Goal: Task Accomplishment & Management: Manage account settings

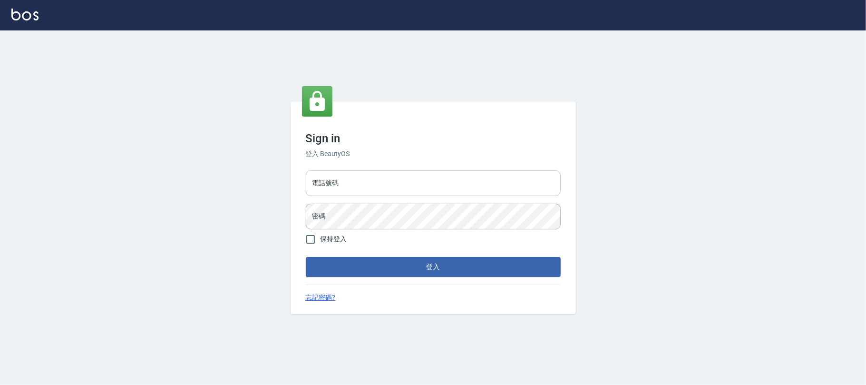
click at [351, 177] on input "電話號碼" at bounding box center [433, 183] width 255 height 26
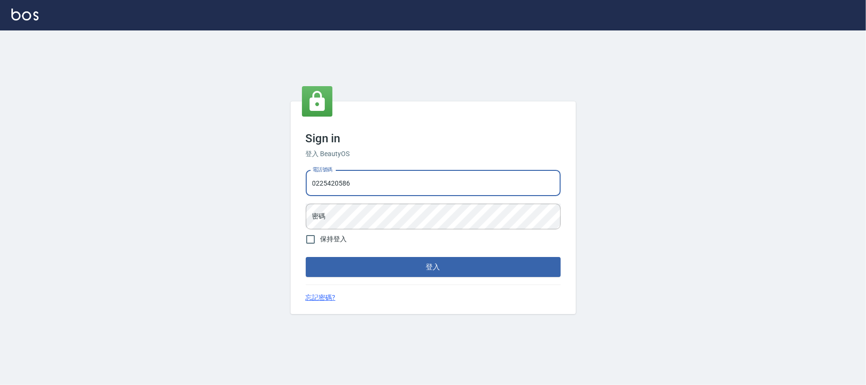
type input "0225420586"
click at [306, 257] on button "登入" at bounding box center [433, 267] width 255 height 20
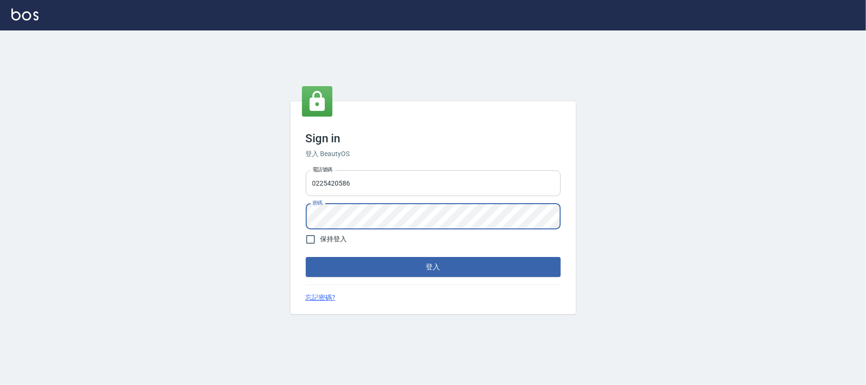
click at [306, 257] on button "登入" at bounding box center [433, 267] width 255 height 20
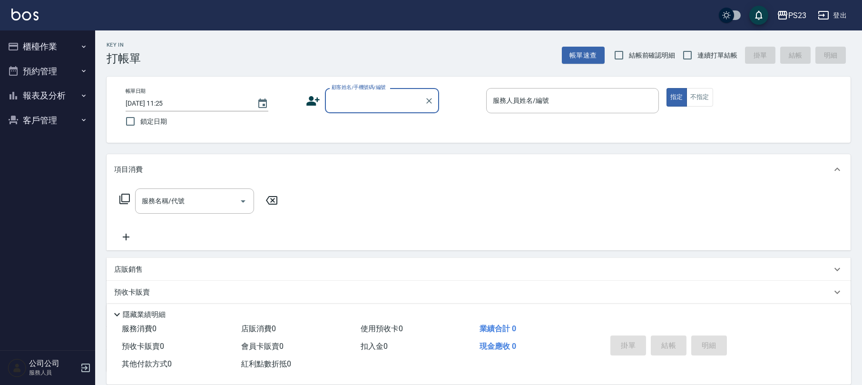
click at [76, 39] on button "櫃檯作業" at bounding box center [48, 46] width 88 height 25
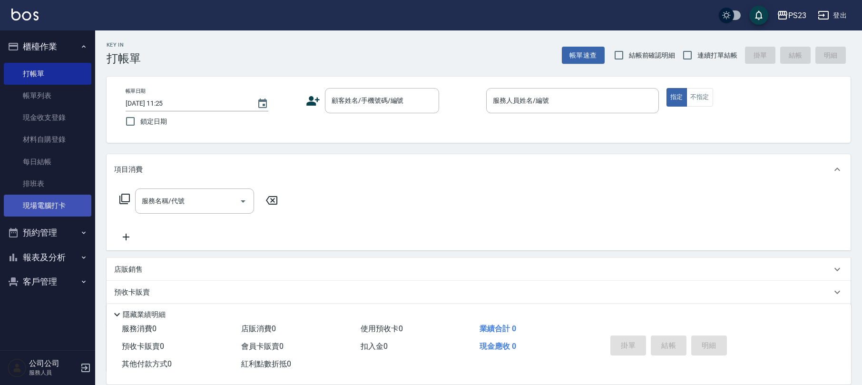
click at [69, 198] on link "現場電腦打卡" at bounding box center [48, 206] width 88 height 22
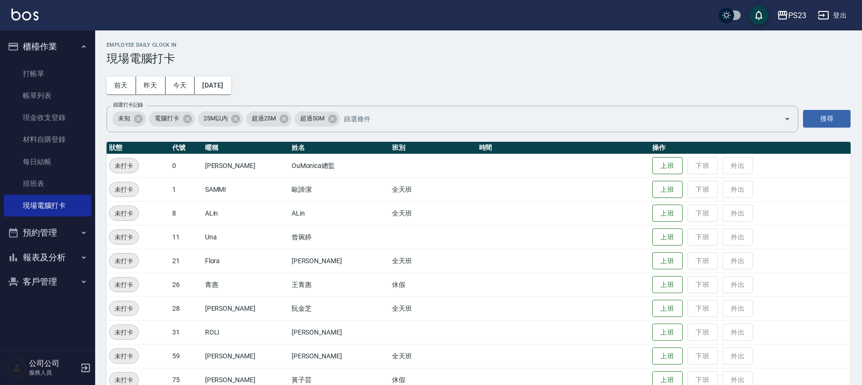
scroll to position [66, 0]
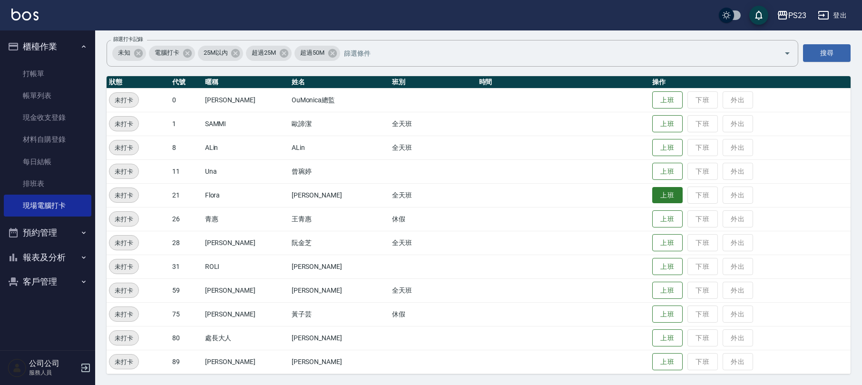
click at [652, 190] on button "上班" at bounding box center [667, 195] width 30 height 17
click at [652, 295] on button "上班" at bounding box center [667, 290] width 30 height 17
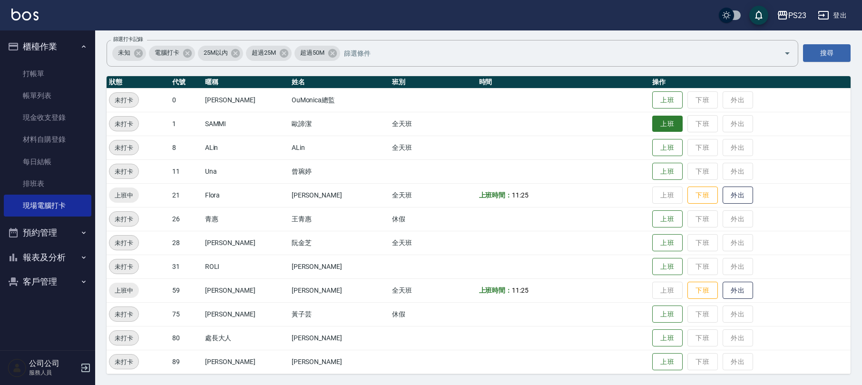
click at [662, 123] on button "上班" at bounding box center [667, 124] width 30 height 17
click at [39, 279] on button "客戶管理" at bounding box center [48, 281] width 88 height 25
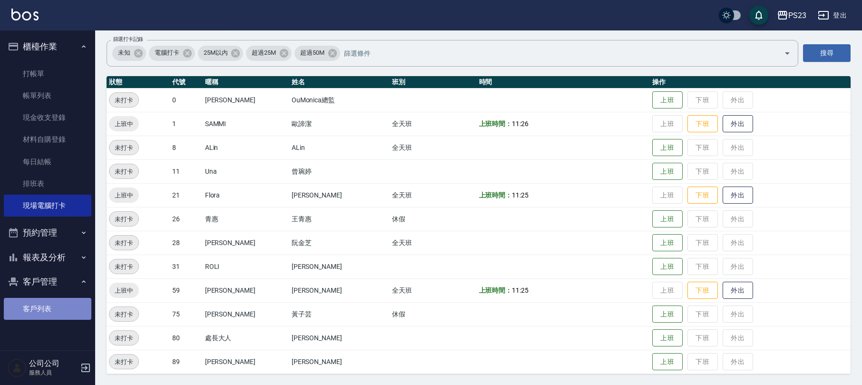
click at [40, 301] on link "客戶列表" at bounding box center [48, 309] width 88 height 22
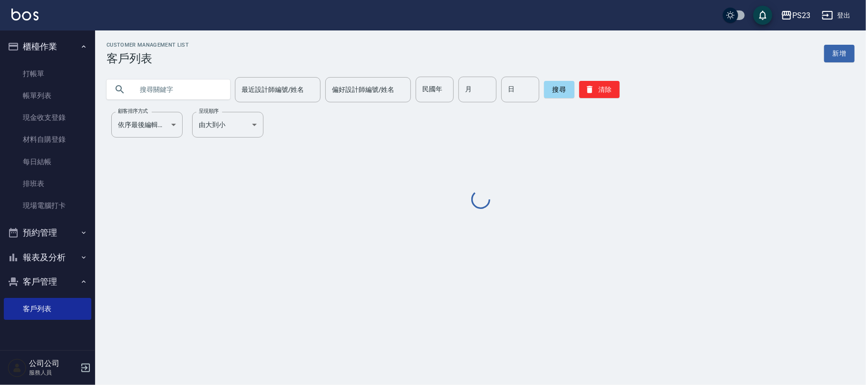
click at [158, 73] on div "最近設計師編號/姓名 最近設計師編號/姓名 偏好設計師編號/姓名 偏好設計師編號/姓名 民國年 民國年 月 月 日 日 搜尋 清除" at bounding box center [475, 83] width 760 height 37
drag, startPoint x: 157, startPoint y: 64, endPoint x: 159, endPoint y: 83, distance: 19.2
click at [159, 82] on div "最近設計師編號/姓名 最近設計師編號/姓名 偏好設計師編號/姓名 偏好設計師編號/姓名 民國年 民國年 月 月 日 日 搜尋 清除" at bounding box center [475, 83] width 760 height 37
click at [159, 83] on input "text" at bounding box center [177, 90] width 89 height 26
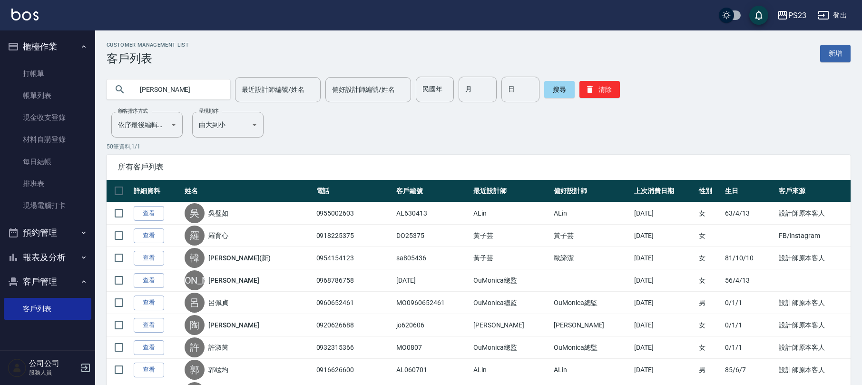
type input "[PERSON_NAME]"
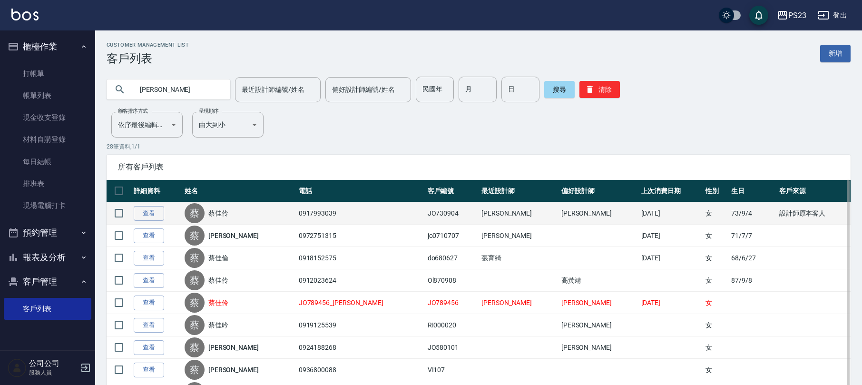
click at [239, 208] on div "[PERSON_NAME]" at bounding box center [239, 213] width 109 height 20
click at [228, 212] on link "蔡佳伶" at bounding box center [218, 213] width 20 height 10
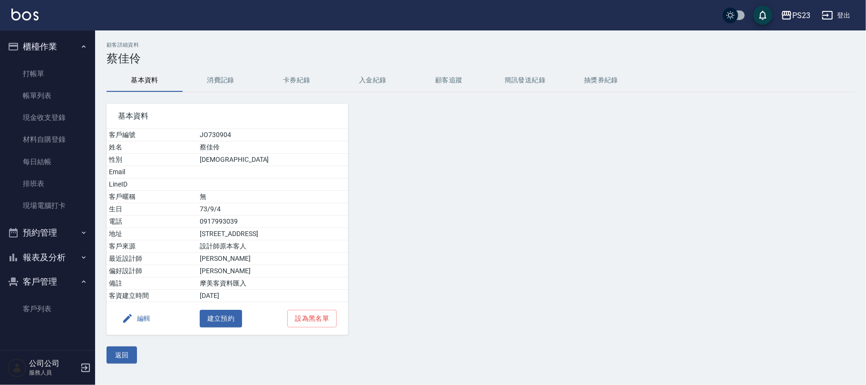
click at [212, 84] on button "消費記錄" at bounding box center [221, 80] width 76 height 23
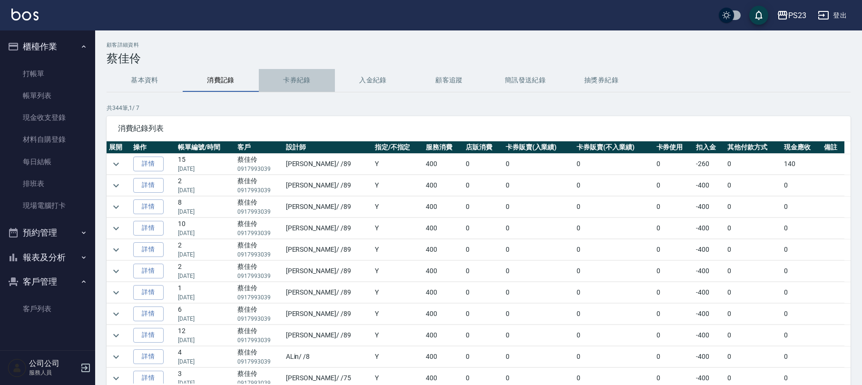
click at [313, 82] on button "卡券紀錄" at bounding box center [297, 80] width 76 height 23
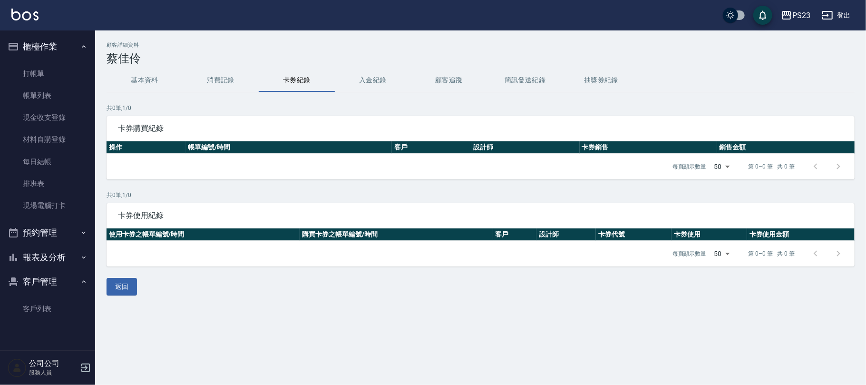
click at [375, 85] on button "入金紀錄" at bounding box center [373, 80] width 76 height 23
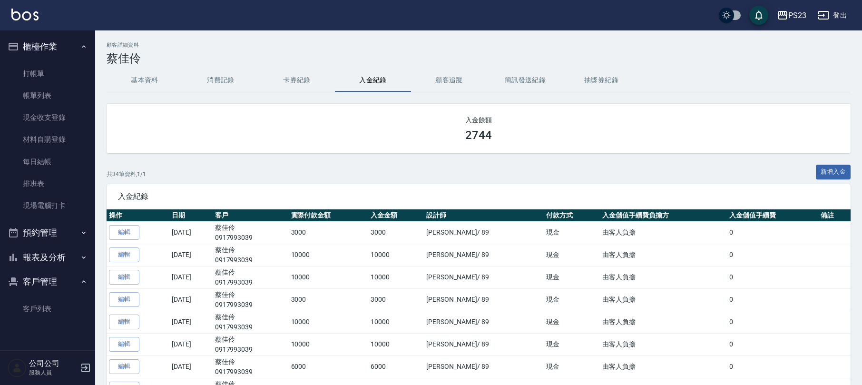
click at [206, 84] on button "消費記錄" at bounding box center [221, 80] width 76 height 23
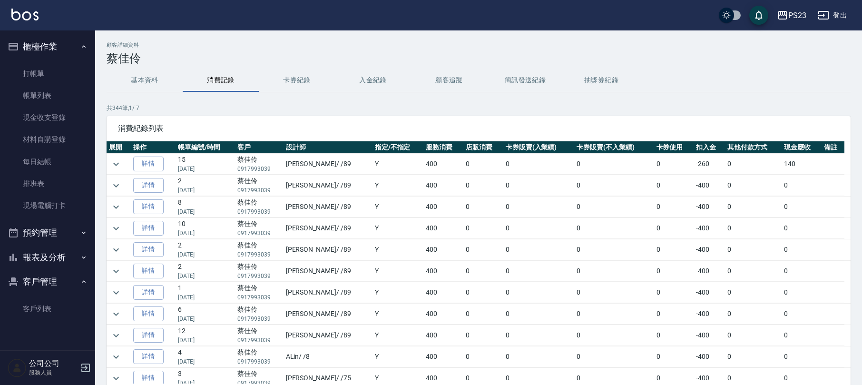
click at [370, 90] on button "入金紀錄" at bounding box center [373, 80] width 76 height 23
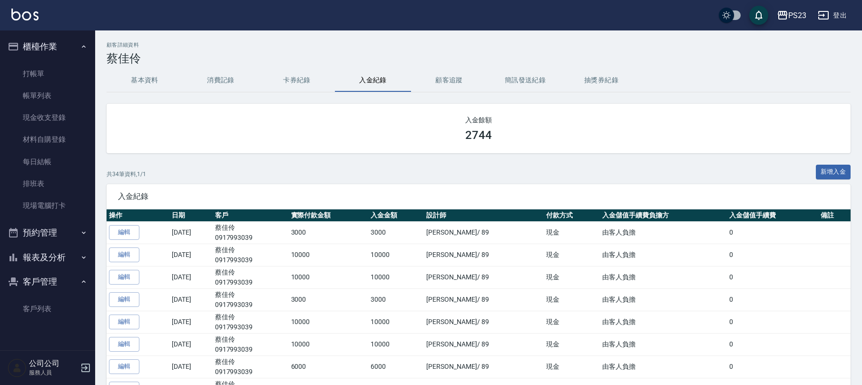
click at [372, 87] on button "入金紀錄" at bounding box center [373, 80] width 76 height 23
click at [213, 74] on button "消費記錄" at bounding box center [221, 80] width 76 height 23
